Goal: Navigation & Orientation: Find specific page/section

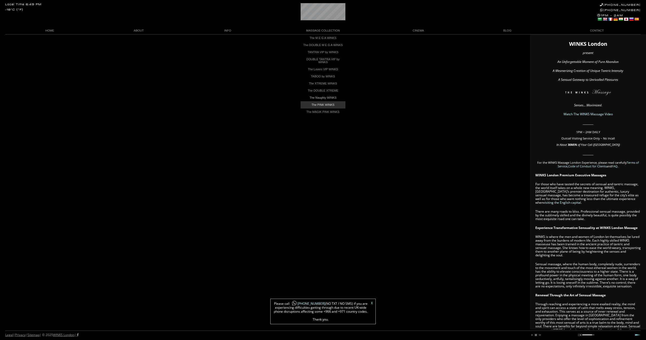
click at [328, 105] on link "The PINK WINKS" at bounding box center [322, 104] width 45 height 7
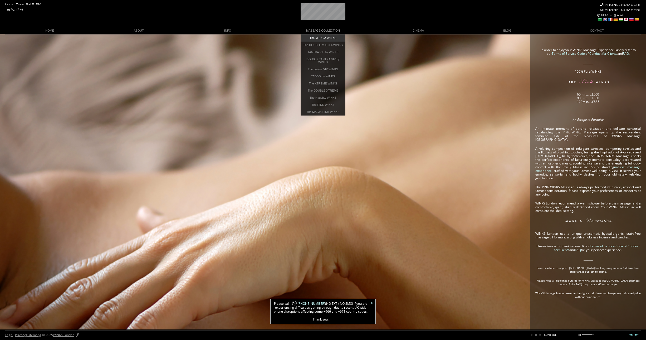
click at [317, 36] on link "The M E G A WINKS" at bounding box center [322, 37] width 45 height 7
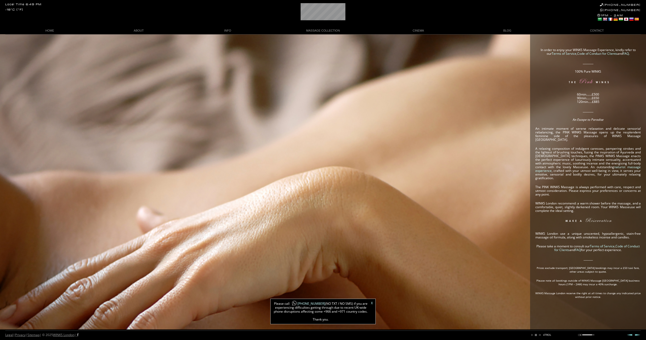
scroll to position [0, 99]
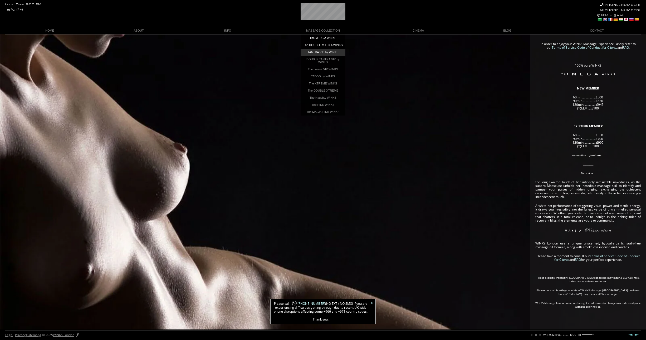
click at [320, 53] on link "TANTRA VIP by WINKS" at bounding box center [322, 52] width 45 height 7
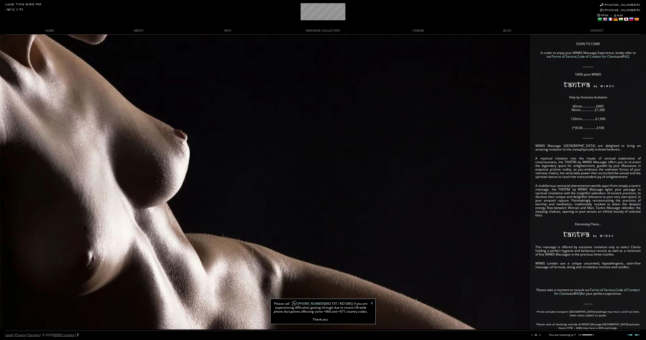
scroll to position [0, 28]
